Goal: Task Accomplishment & Management: Manage account settings

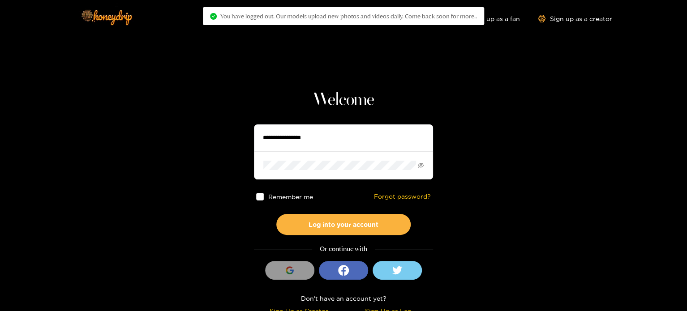
click at [315, 132] on input "text" at bounding box center [343, 137] width 179 height 27
paste input "**********"
type input "**********"
drag, startPoint x: 320, startPoint y: 181, endPoint x: 318, endPoint y: 170, distance: 11.8
click at [320, 180] on div "Remember me Forgot password?" at bounding box center [343, 196] width 179 height 34
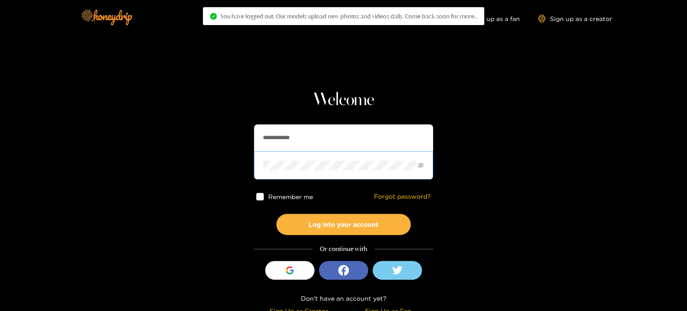
click at [318, 170] on span at bounding box center [343, 165] width 179 height 28
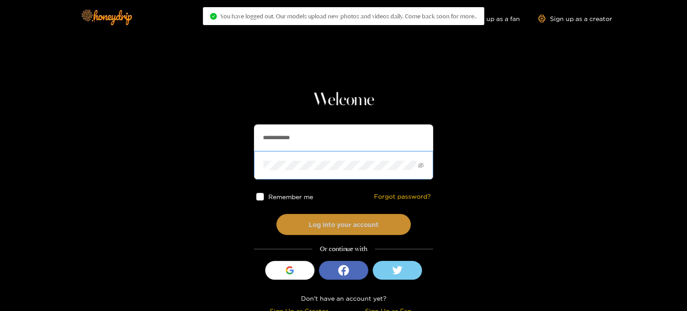
click at [302, 223] on button "Log into your account" at bounding box center [343, 224] width 134 height 21
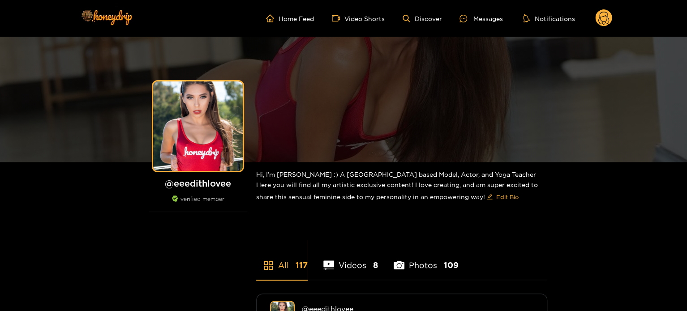
click at [607, 25] on circle at bounding box center [603, 17] width 17 height 17
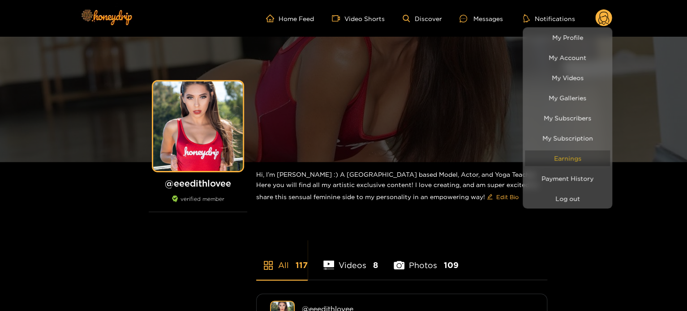
click at [562, 159] on link "Earnings" at bounding box center [567, 158] width 85 height 16
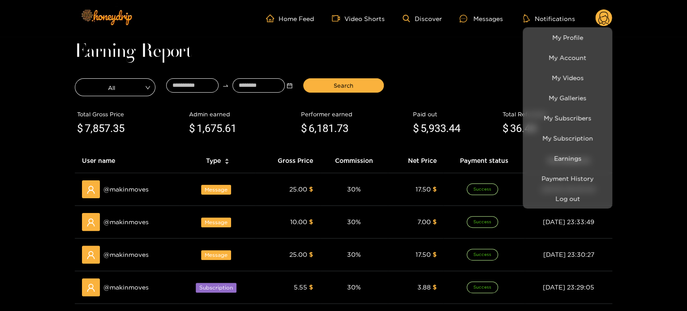
click at [207, 88] on div at bounding box center [343, 155] width 687 height 311
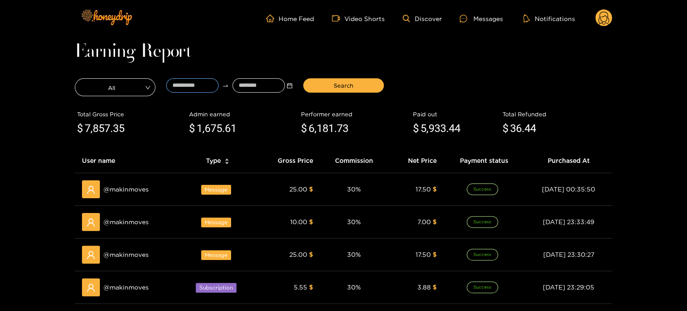
click at [207, 88] on input at bounding box center [192, 85] width 52 height 14
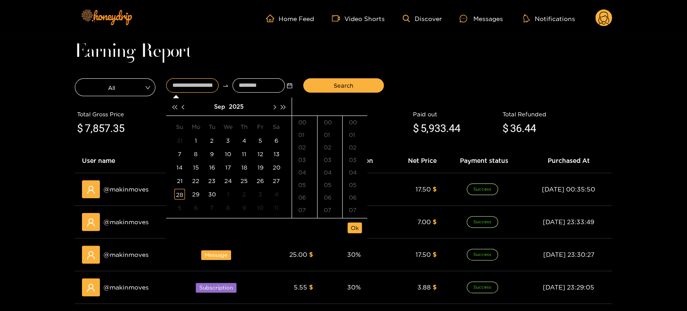
type input "**********"
click at [225, 141] on div "3" at bounding box center [227, 140] width 11 height 11
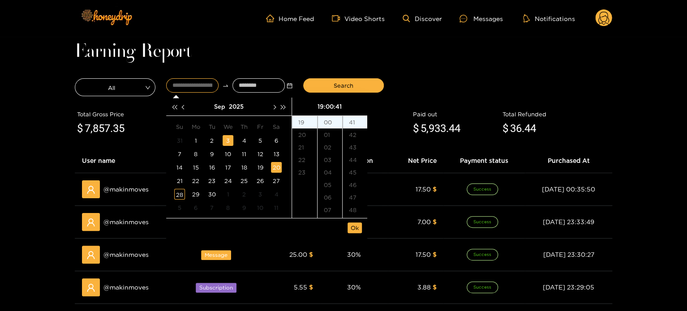
scroll to position [514, 0]
click at [309, 171] on div "23" at bounding box center [304, 172] width 25 height 13
click at [331, 179] on div "30" at bounding box center [329, 185] width 25 height 13
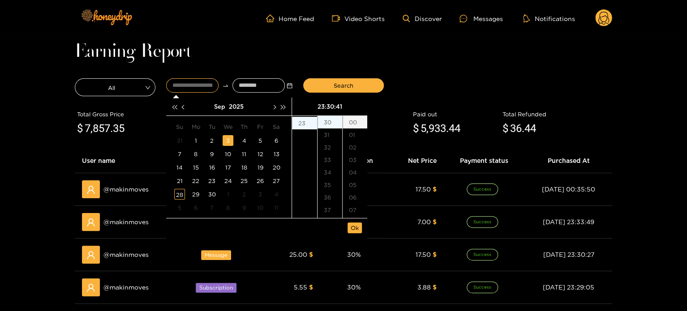
click at [354, 124] on div "00" at bounding box center [354, 122] width 25 height 13
type input "**********"
click at [354, 229] on span "Ok" at bounding box center [354, 227] width 8 height 9
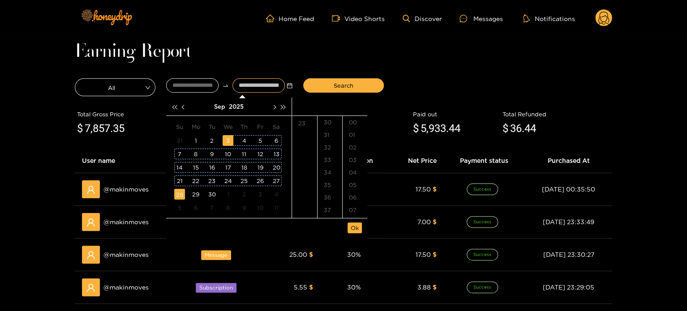
click at [183, 193] on div "28" at bounding box center [179, 194] width 11 height 11
type input "**********"
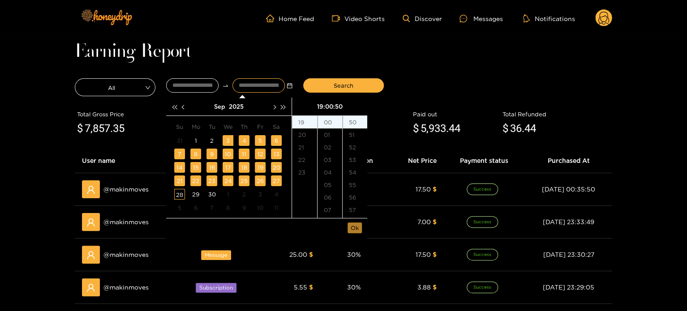
click at [356, 227] on span "Ok" at bounding box center [354, 227] width 8 height 9
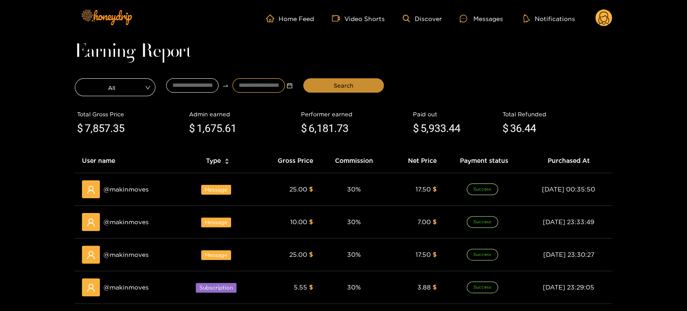
click at [344, 90] on button "Search" at bounding box center [343, 85] width 81 height 14
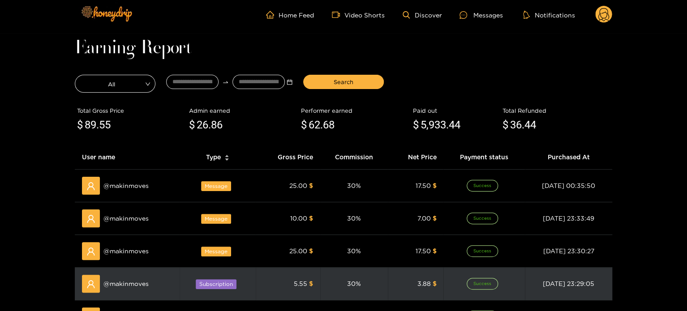
scroll to position [0, 0]
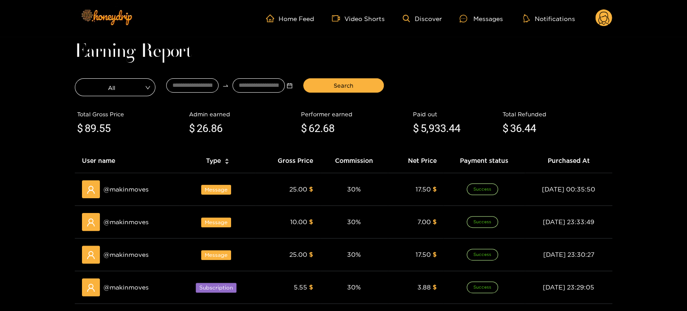
click at [594, 17] on ul "Home Feed Video Shorts Discover Messages Notifications" at bounding box center [439, 18] width 346 height 18
click at [600, 19] on icon at bounding box center [603, 20] width 11 height 16
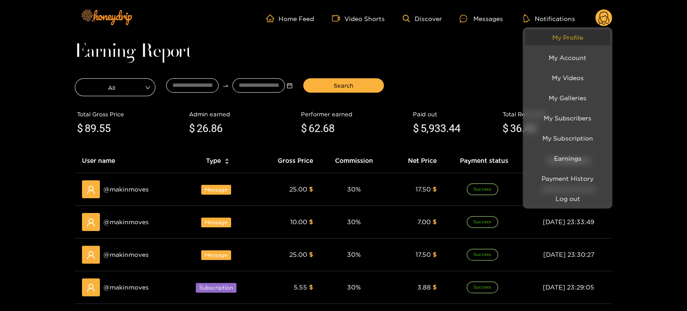
click at [573, 44] on link "My Profile" at bounding box center [567, 38] width 85 height 16
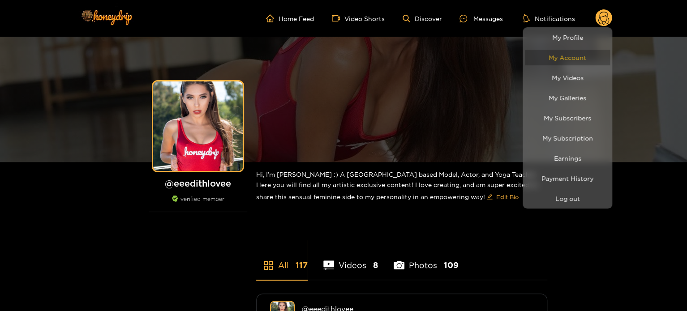
click at [559, 57] on link "My Account" at bounding box center [567, 58] width 85 height 16
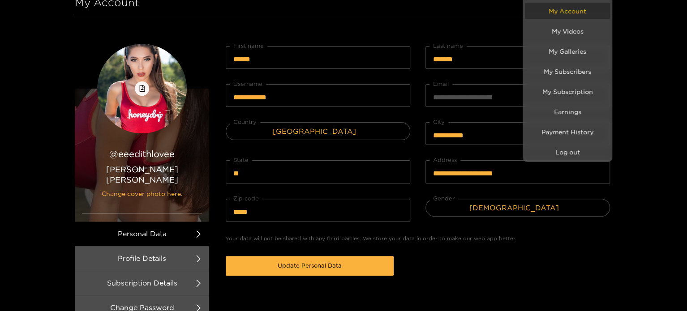
scroll to position [45, 0]
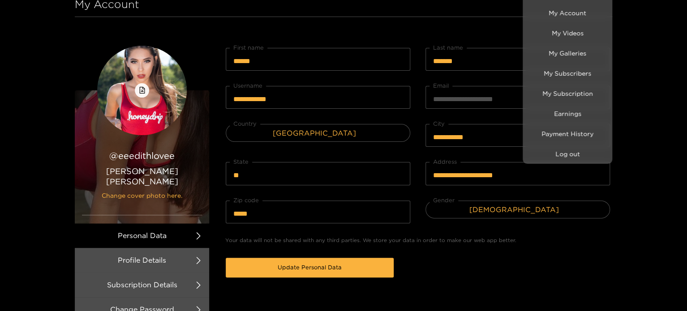
click at [567, 4] on li "My Account" at bounding box center [567, 13] width 90 height 20
click at [567, 7] on link "My Account" at bounding box center [567, 13] width 85 height 16
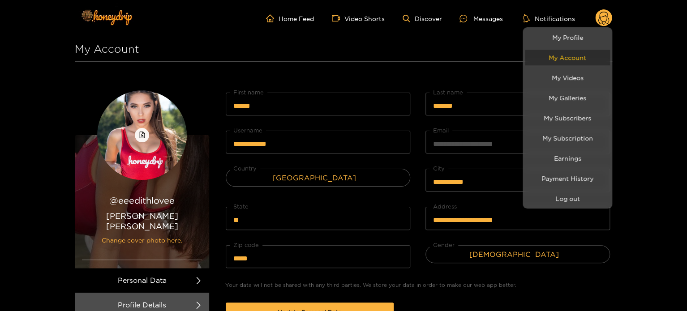
scroll to position [0, 0]
click at [576, 97] on link "My Galleries" at bounding box center [567, 98] width 85 height 16
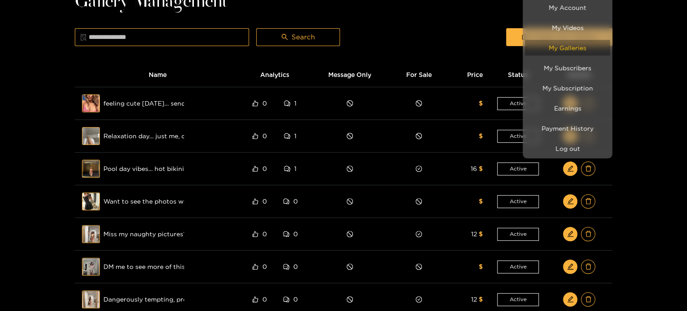
scroll to position [90, 0]
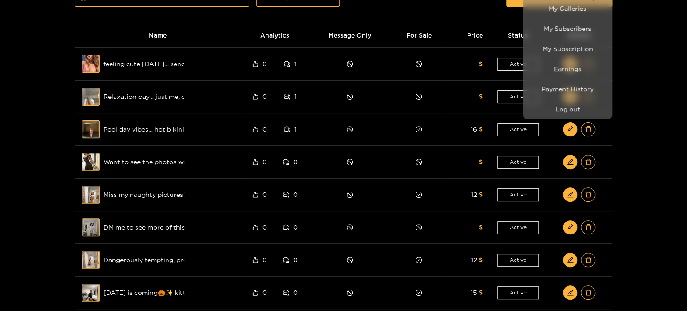
click at [165, 66] on div at bounding box center [343, 155] width 687 height 311
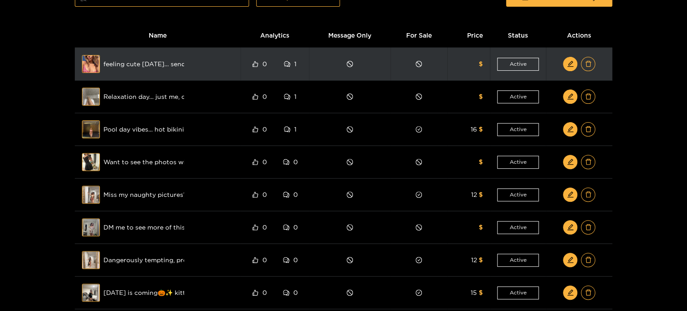
click at [185, 66] on div "Preview feeling cute [DATE]… sending smiles your way 💖✨" at bounding box center [157, 64] width 151 height 18
click at [170, 62] on span "feeling cute [DATE]… sending smiles your way 💖✨" at bounding box center [143, 64] width 81 height 10
click at [97, 63] on div "Preview" at bounding box center [91, 64] width 32 height 26
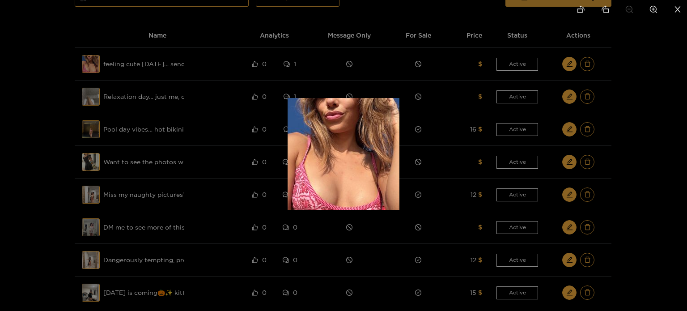
click at [226, 100] on div at bounding box center [343, 155] width 687 height 311
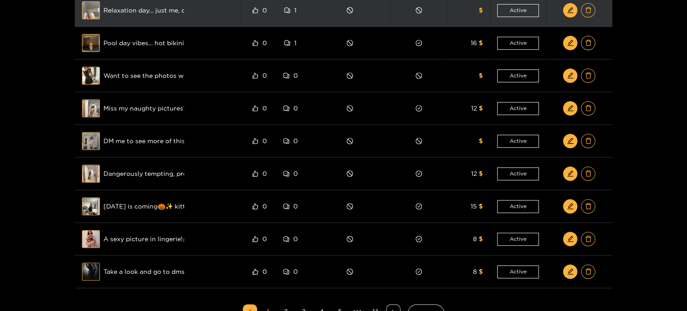
scroll to position [179, 0]
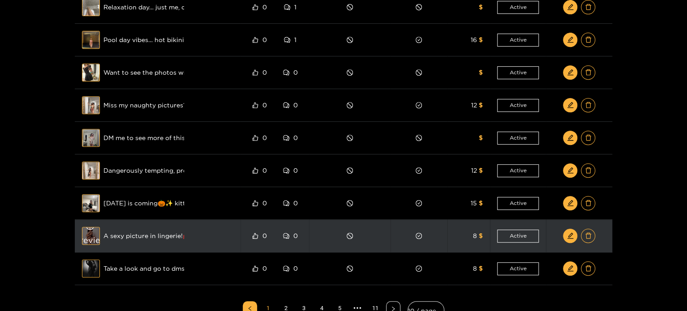
click at [88, 239] on div "Preview" at bounding box center [91, 236] width 32 height 26
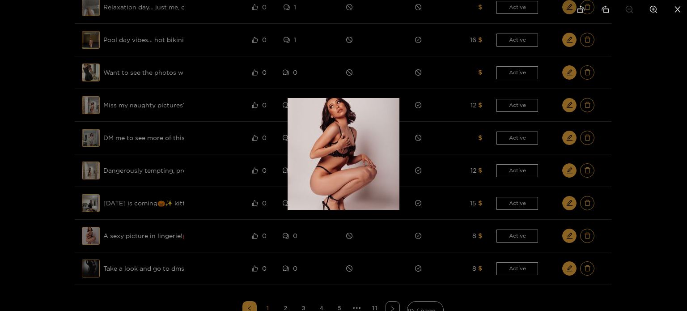
click at [163, 164] on div at bounding box center [343, 155] width 687 height 311
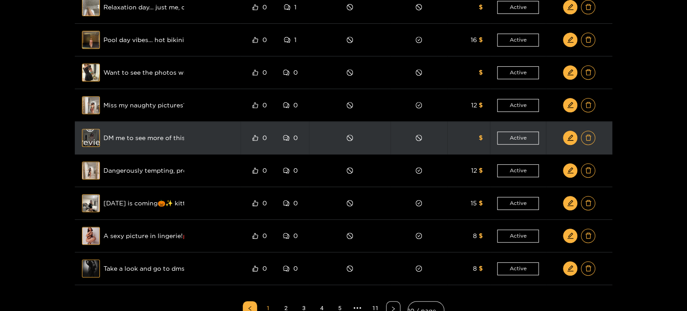
click at [90, 139] on div "Preview" at bounding box center [91, 138] width 32 height 26
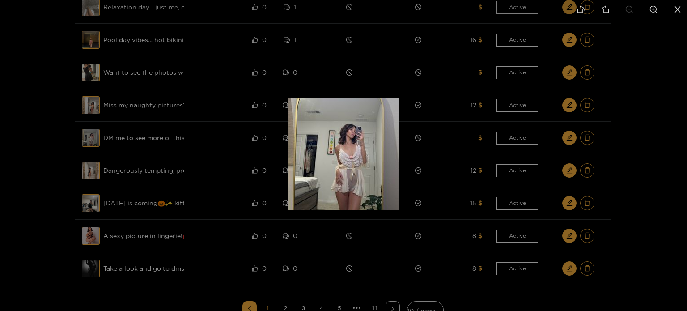
click at [158, 188] on div at bounding box center [343, 155] width 687 height 311
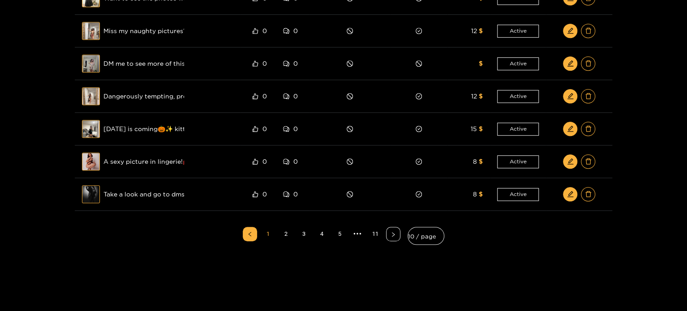
scroll to position [269, 0]
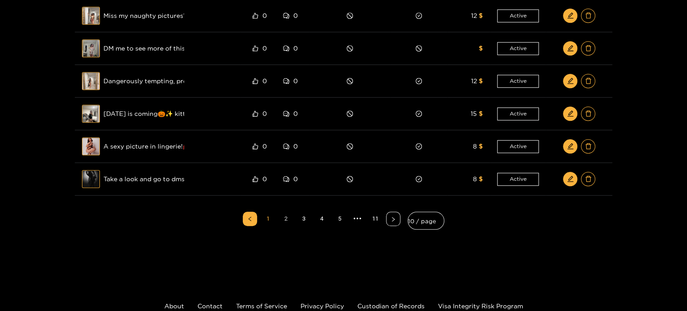
click at [278, 223] on ul "1 2 3 4 5 ••• 11 10 / page" at bounding box center [343, 221] width 537 height 36
click at [286, 220] on link "2" at bounding box center [285, 218] width 13 height 13
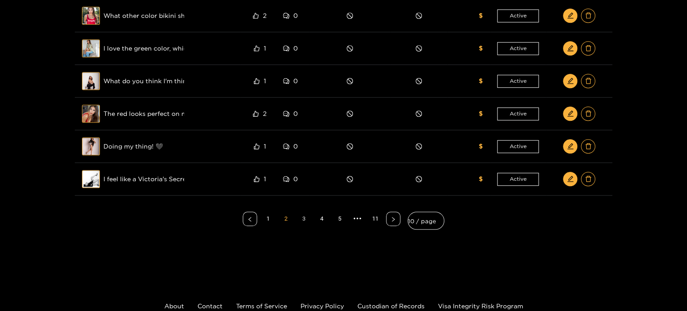
click at [303, 218] on link "3" at bounding box center [303, 218] width 13 height 13
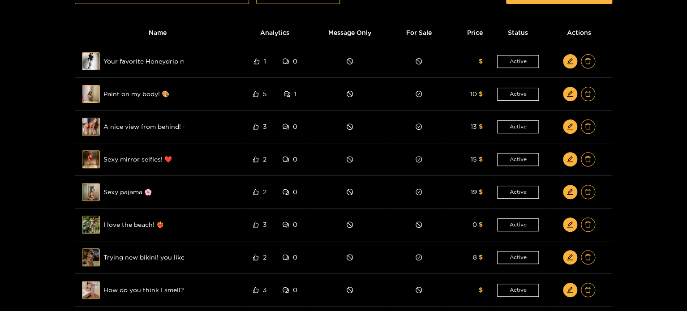
scroll to position [90, 0]
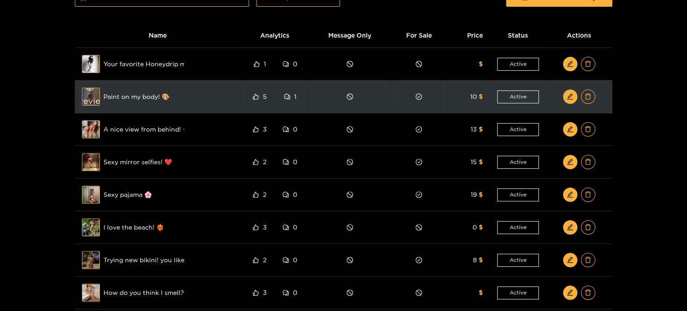
click at [86, 96] on div "Preview" at bounding box center [91, 97] width 32 height 26
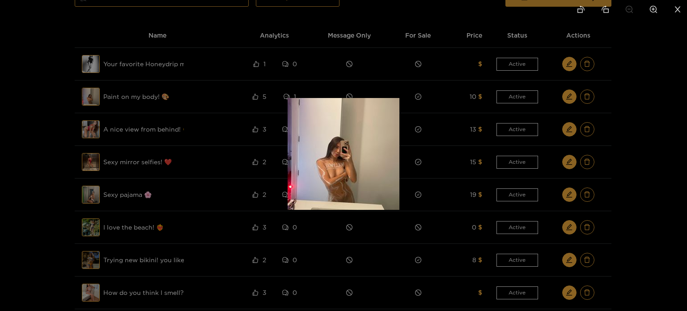
click at [73, 105] on div at bounding box center [343, 155] width 687 height 311
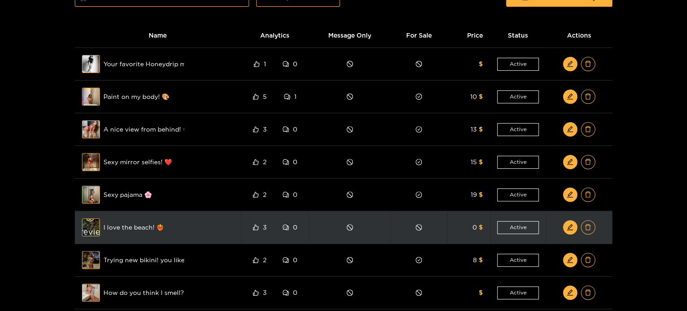
click at [95, 222] on span "eye" at bounding box center [90, 218] width 30 height 8
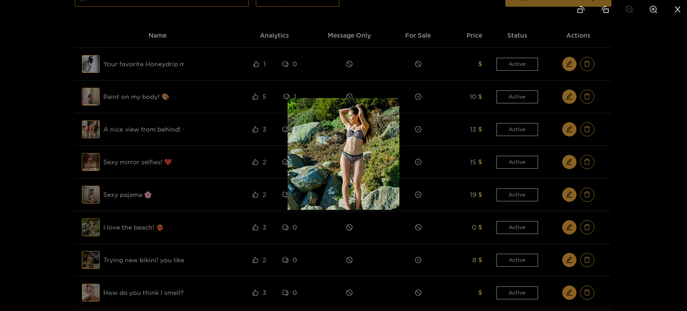
click at [82, 211] on div at bounding box center [343, 155] width 687 height 311
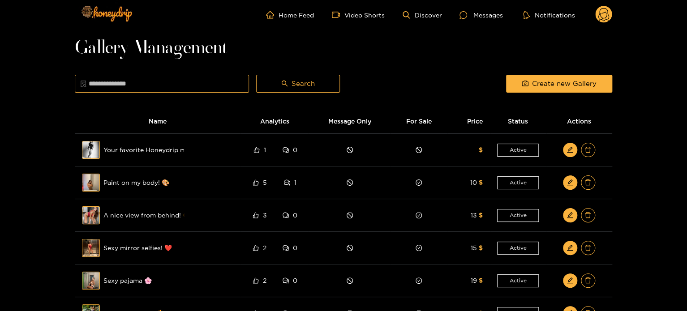
scroll to position [0, 0]
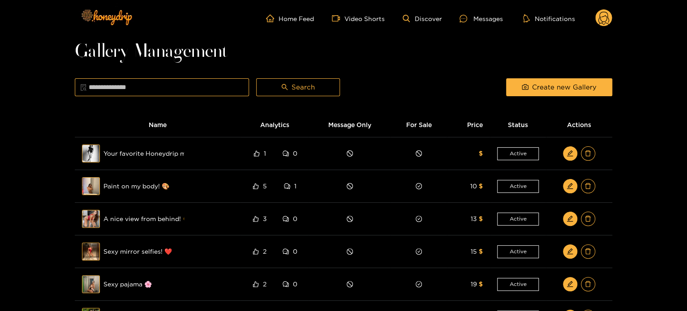
click at [605, 25] on circle at bounding box center [603, 17] width 17 height 17
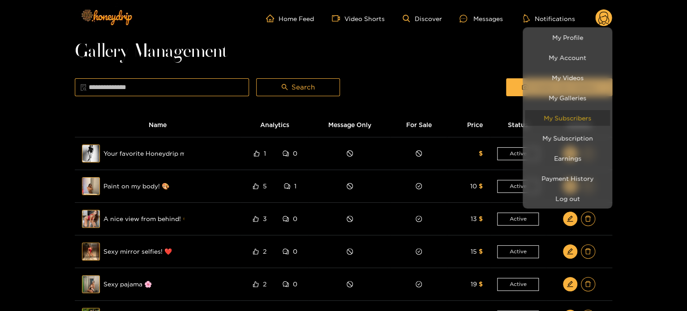
click at [585, 120] on link "My Subscribers" at bounding box center [567, 118] width 85 height 16
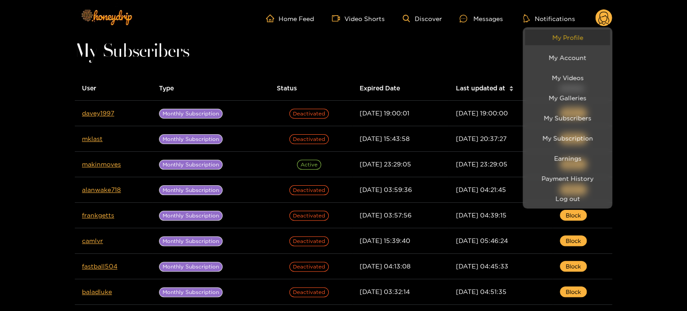
click at [581, 41] on link "My Profile" at bounding box center [567, 38] width 85 height 16
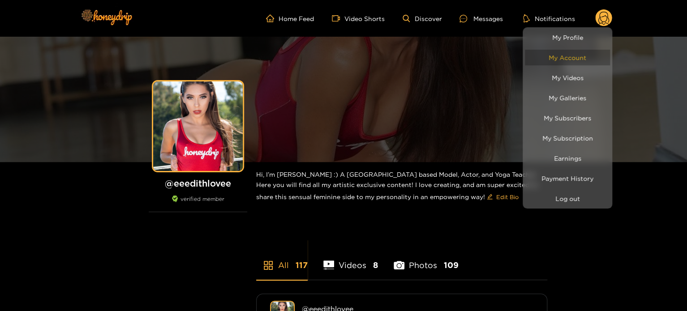
click at [577, 54] on link "My Account" at bounding box center [567, 58] width 85 height 16
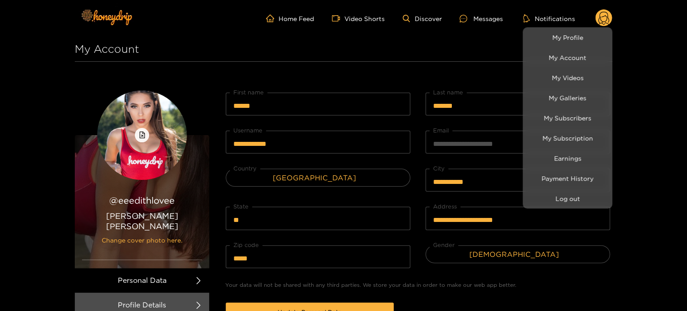
click at [474, 15] on div at bounding box center [343, 155] width 687 height 311
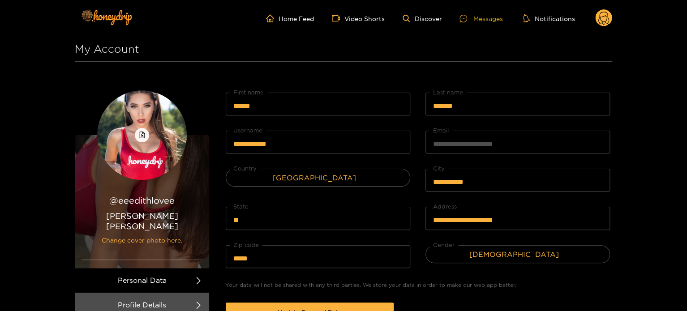
click at [474, 15] on div "Messages" at bounding box center [480, 18] width 43 height 10
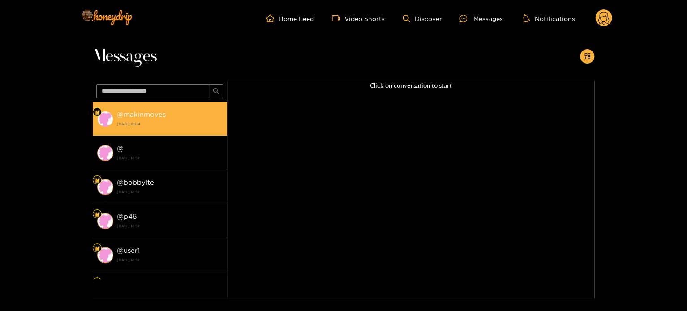
click at [195, 127] on strong "[DATE] 09:14" at bounding box center [170, 124] width 106 height 8
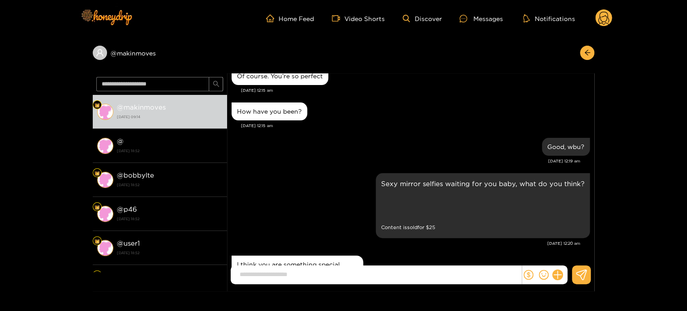
scroll to position [683, 0]
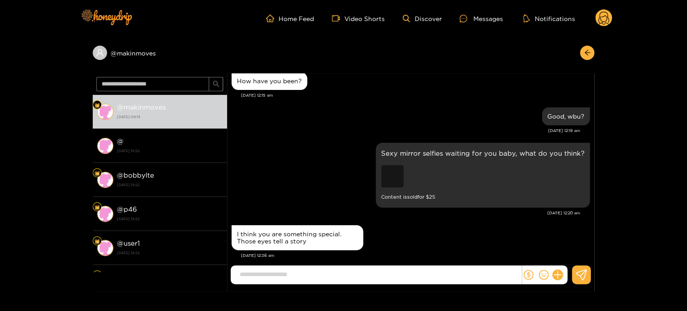
click at [395, 175] on div "Preview" at bounding box center [392, 176] width 22 height 22
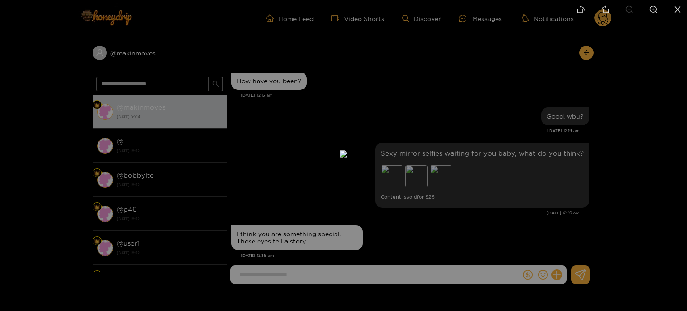
click at [499, 124] on div at bounding box center [343, 155] width 687 height 311
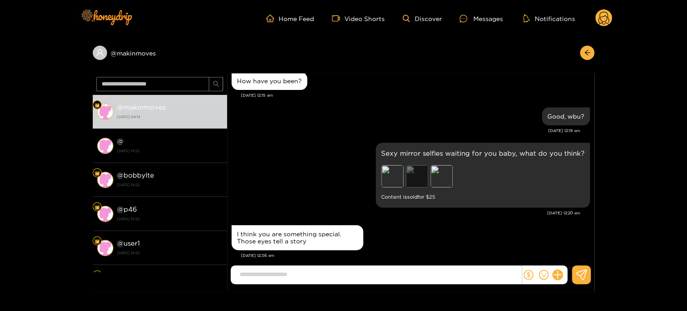
click at [422, 171] on div "Preview" at bounding box center [416, 176] width 22 height 22
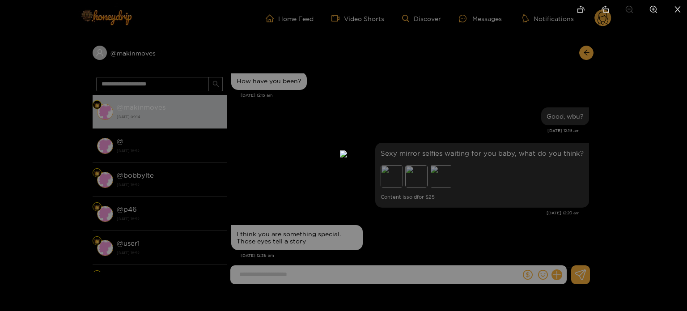
click at [507, 112] on div at bounding box center [343, 155] width 687 height 311
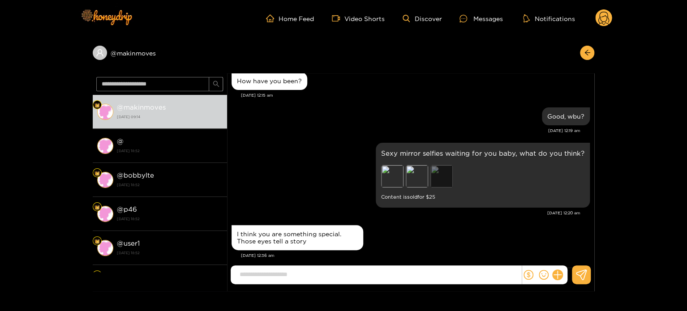
click at [452, 174] on div "Preview" at bounding box center [441, 176] width 22 height 22
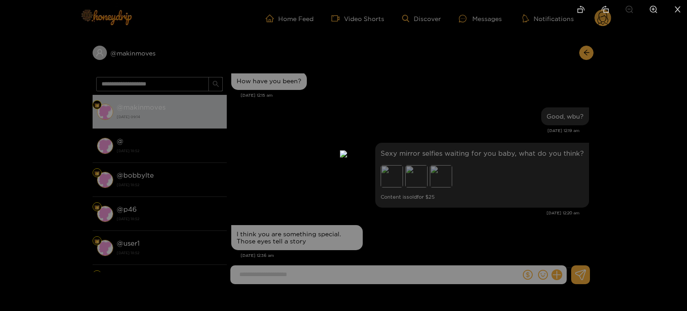
click at [501, 116] on div at bounding box center [343, 155] width 687 height 311
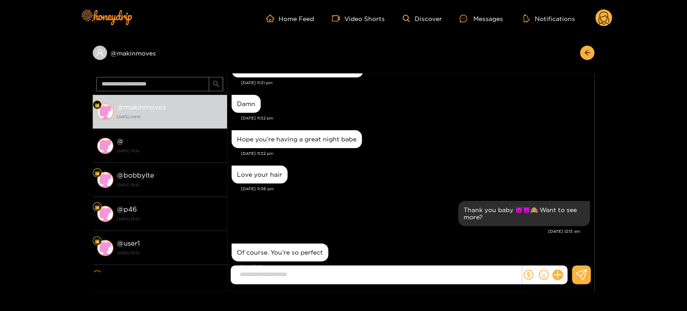
scroll to position [325, 0]
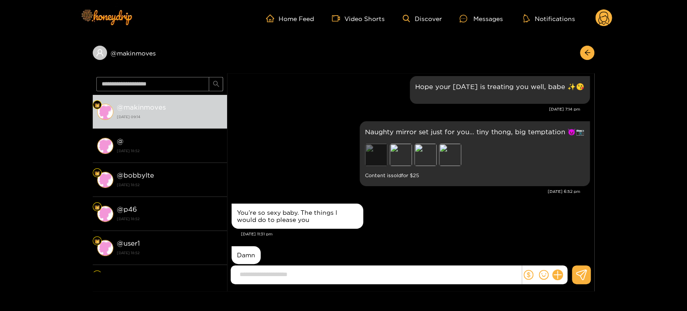
click at [376, 153] on div "Preview" at bounding box center [376, 155] width 22 height 22
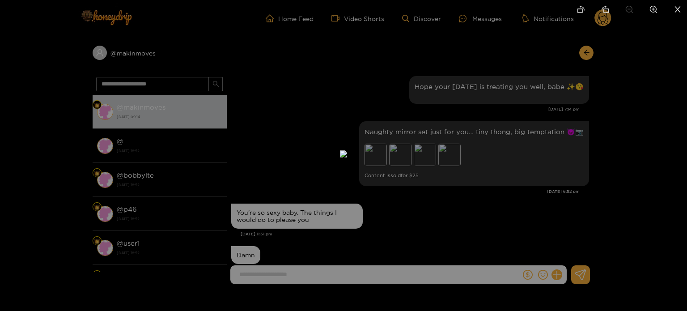
click at [494, 206] on div at bounding box center [343, 155] width 687 height 311
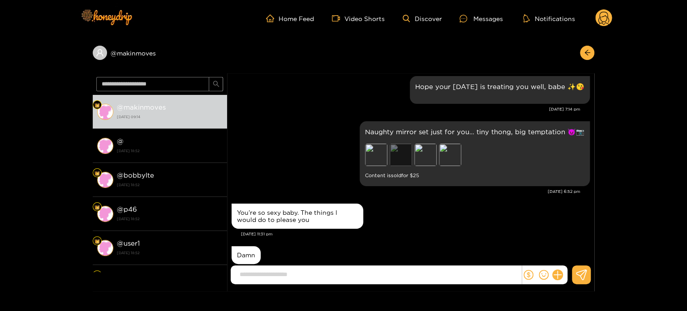
click at [396, 156] on div "Preview" at bounding box center [400, 155] width 22 height 22
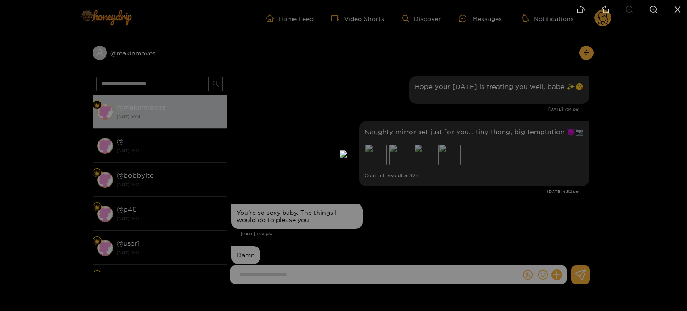
click at [477, 188] on div at bounding box center [343, 155] width 687 height 311
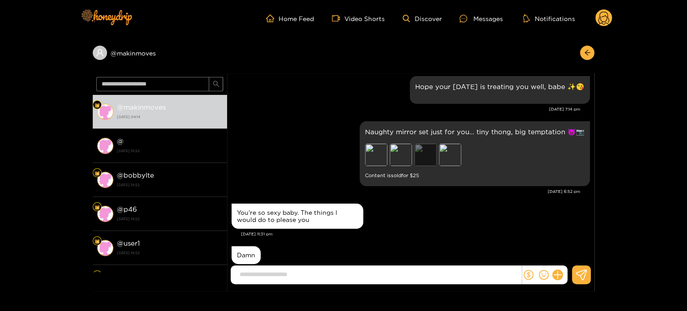
click at [430, 150] on div "Preview" at bounding box center [425, 155] width 22 height 22
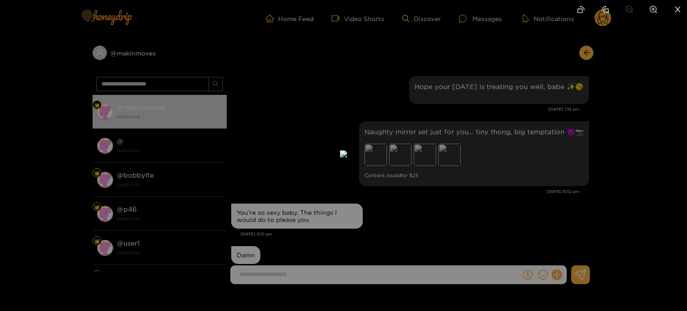
click at [502, 192] on div at bounding box center [343, 155] width 687 height 311
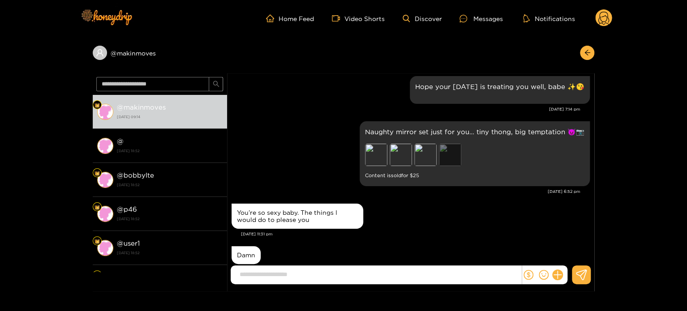
click at [448, 158] on div "Preview" at bounding box center [450, 155] width 22 height 22
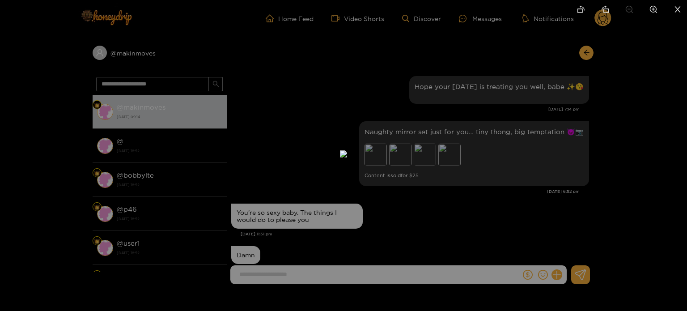
click at [504, 187] on div at bounding box center [343, 155] width 687 height 311
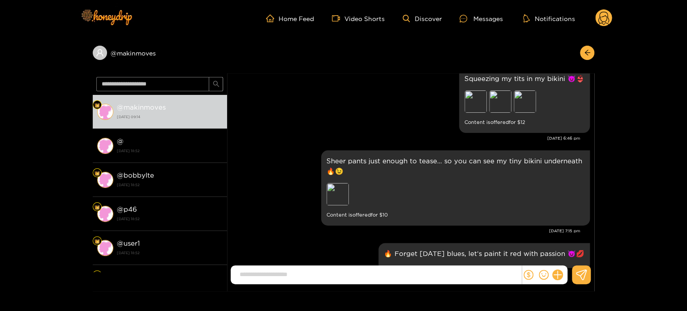
scroll to position [12, 0]
click at [477, 109] on div "Preview" at bounding box center [475, 102] width 22 height 22
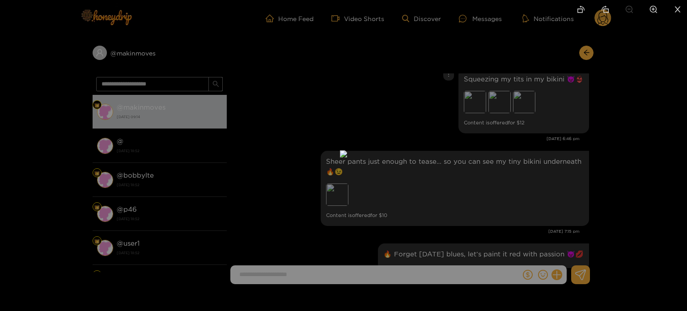
click at [501, 180] on div at bounding box center [343, 155] width 687 height 311
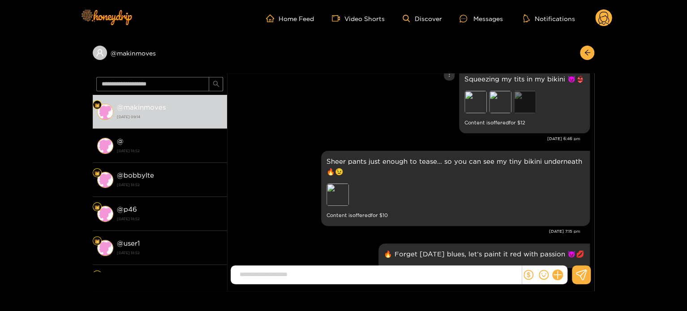
click at [513, 102] on div "Preview" at bounding box center [524, 102] width 22 height 22
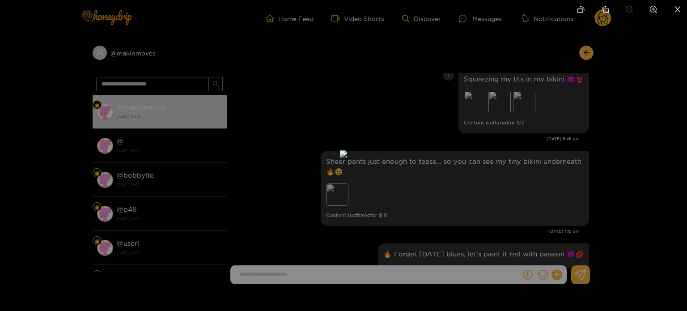
click at [560, 150] on div at bounding box center [343, 155] width 687 height 311
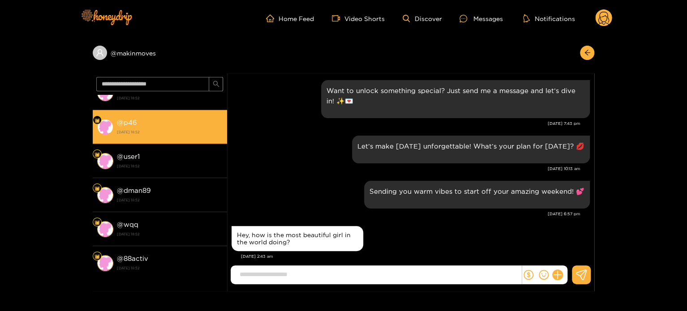
scroll to position [90, 0]
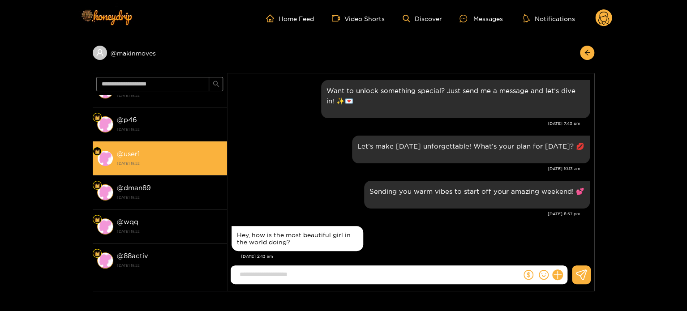
click at [171, 154] on div "@ user1 [DATE] 18:52" at bounding box center [170, 158] width 106 height 20
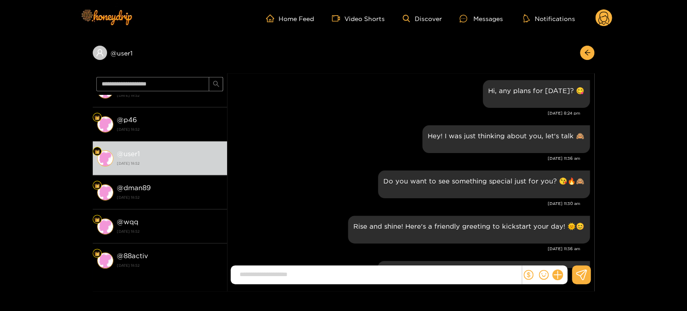
click at [610, 16] on circle at bounding box center [603, 17] width 17 height 17
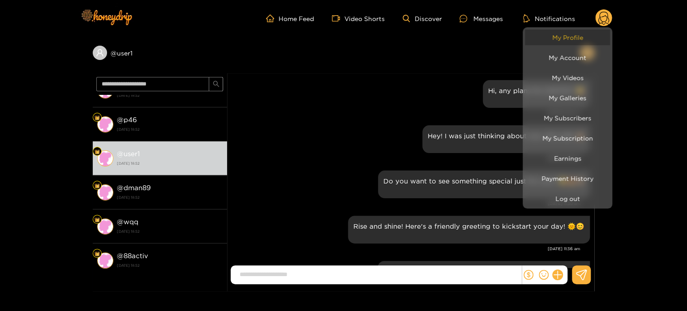
click at [592, 34] on link "My Profile" at bounding box center [567, 38] width 85 height 16
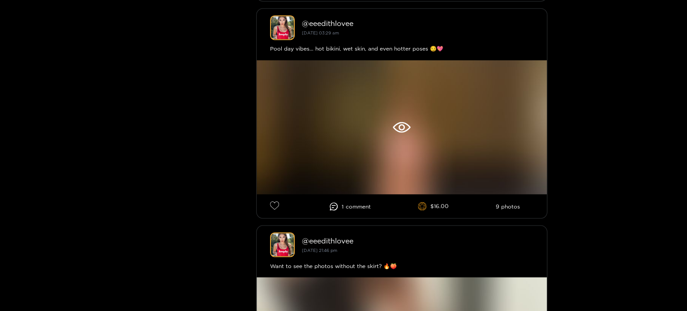
scroll to position [716, 0]
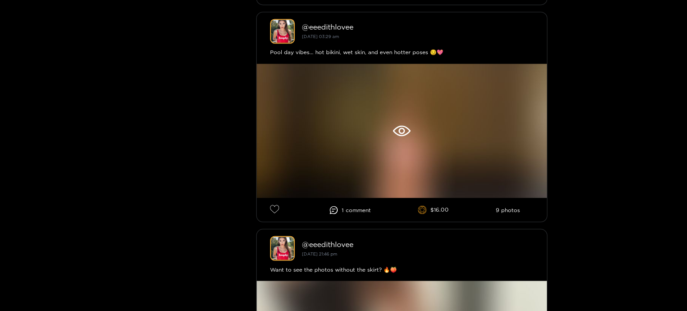
click at [397, 124] on div at bounding box center [343, 155] width 687 height 311
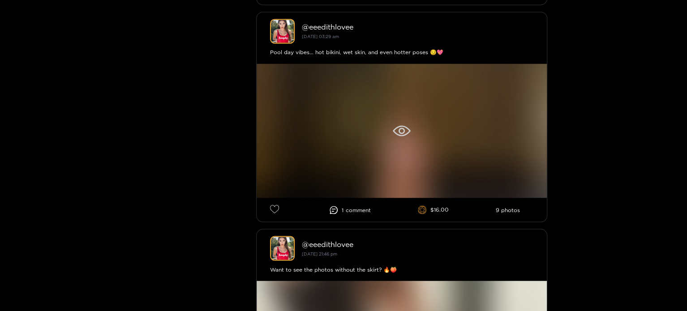
click at [403, 127] on icon at bounding box center [400, 130] width 17 height 11
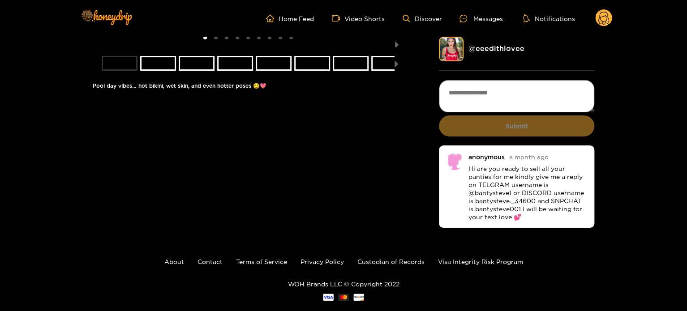
click at [120, 71] on li "slide item 1" at bounding box center [120, 63] width 36 height 15
click at [399, 47] on button "next slide / item" at bounding box center [396, 42] width 13 height 10
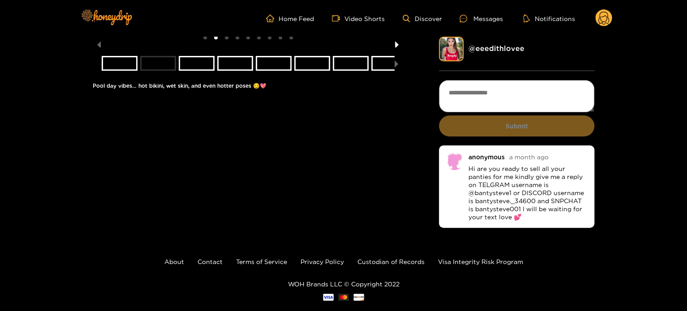
click at [399, 47] on button "next slide / item" at bounding box center [396, 42] width 13 height 10
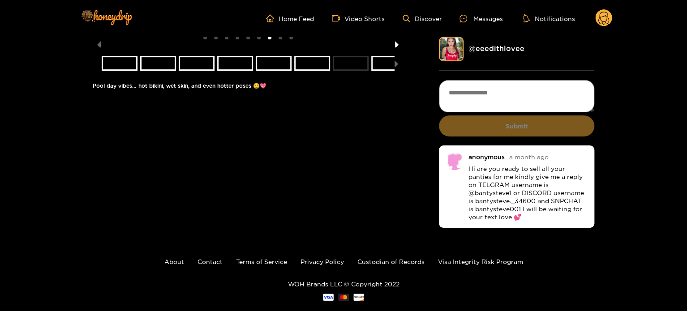
click at [399, 47] on button "next slide / item" at bounding box center [396, 42] width 13 height 10
click at [399, 47] on li at bounding box center [248, 42] width 310 height 10
click at [383, 71] on li "slide item 9" at bounding box center [392, 63] width 36 height 15
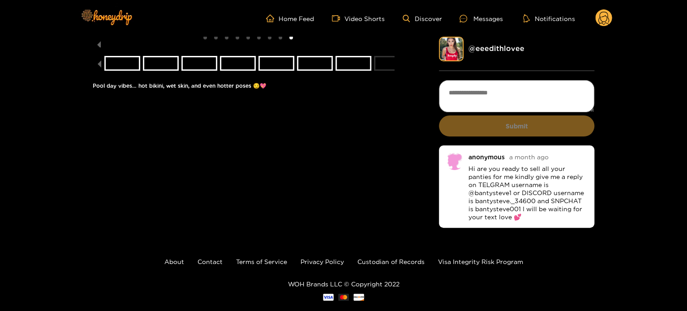
click at [603, 18] on circle at bounding box center [603, 17] width 17 height 17
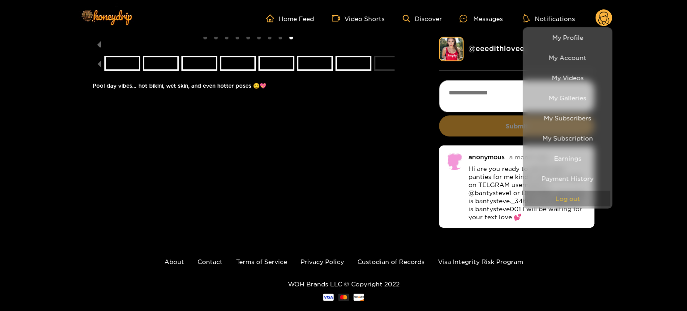
click at [559, 204] on button "Log out" at bounding box center [567, 199] width 85 height 16
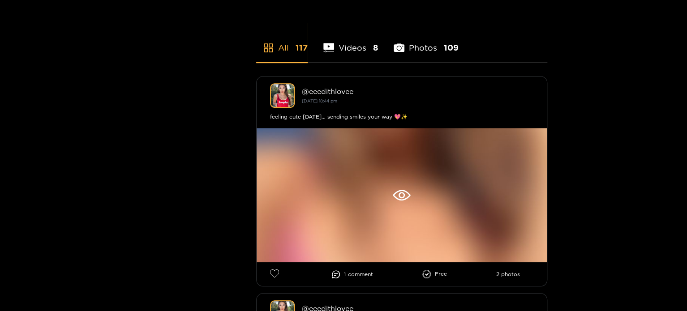
scroll to position [224, 0]
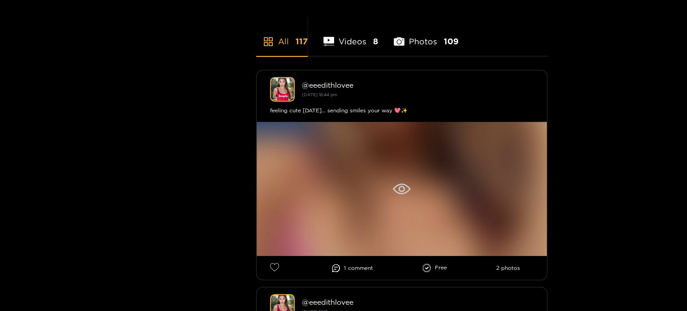
click at [395, 179] on div at bounding box center [401, 189] width 290 height 134
